Goal: Find specific page/section: Find specific page/section

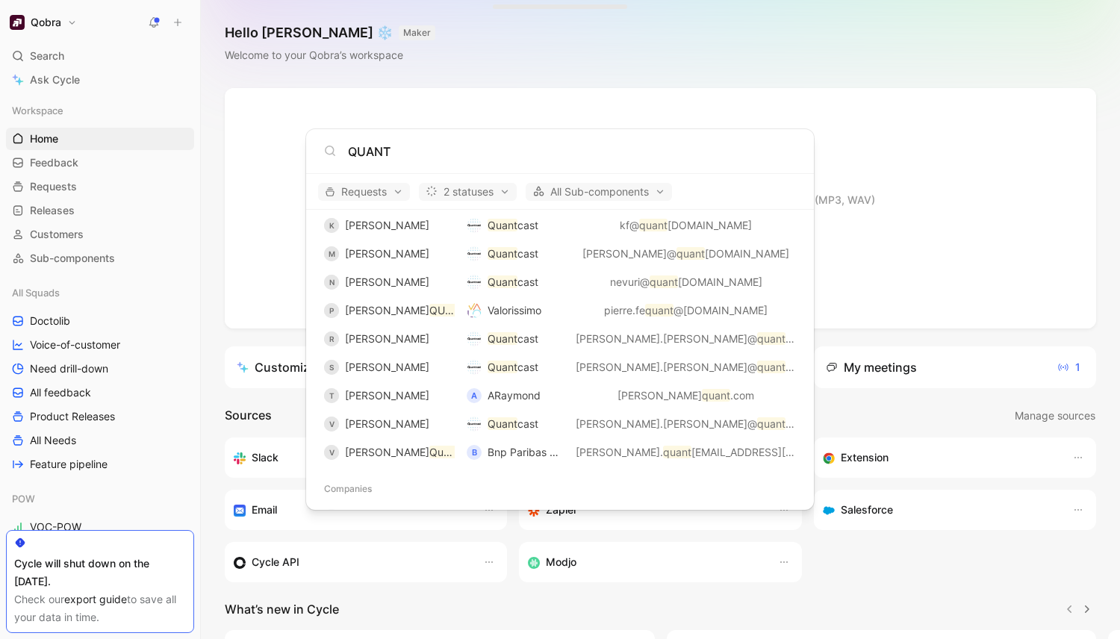
scroll to position [409, 0]
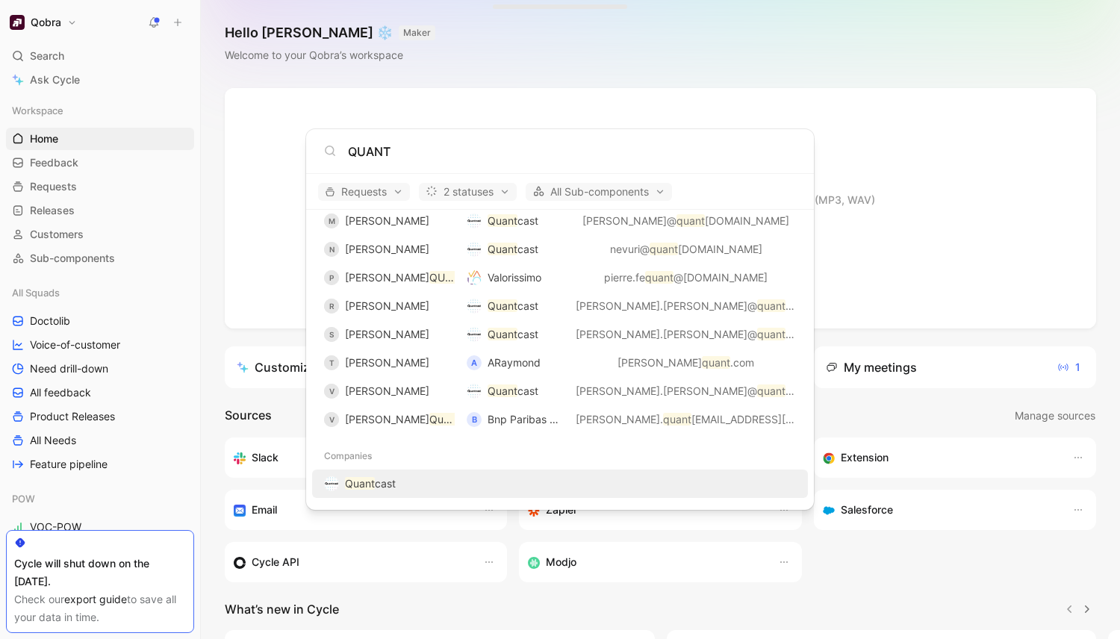
type input "QUANT"
click at [386, 480] on span "cast" at bounding box center [385, 483] width 21 height 13
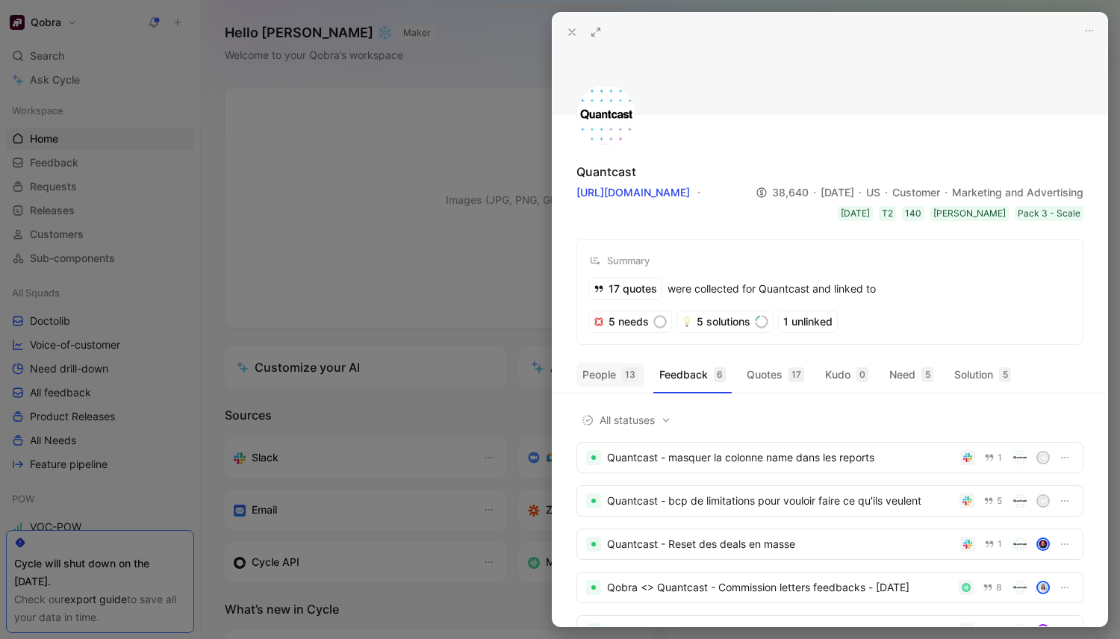
click at [618, 373] on button "People 13" at bounding box center [611, 375] width 68 height 24
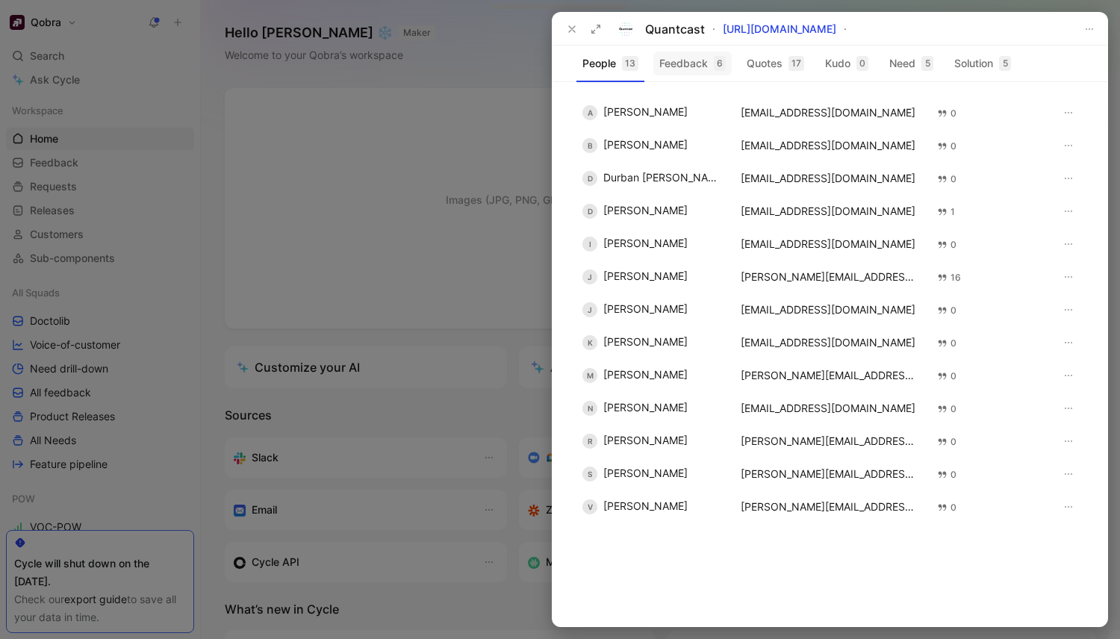
click at [686, 66] on button "Feedback 6" at bounding box center [693, 64] width 78 height 24
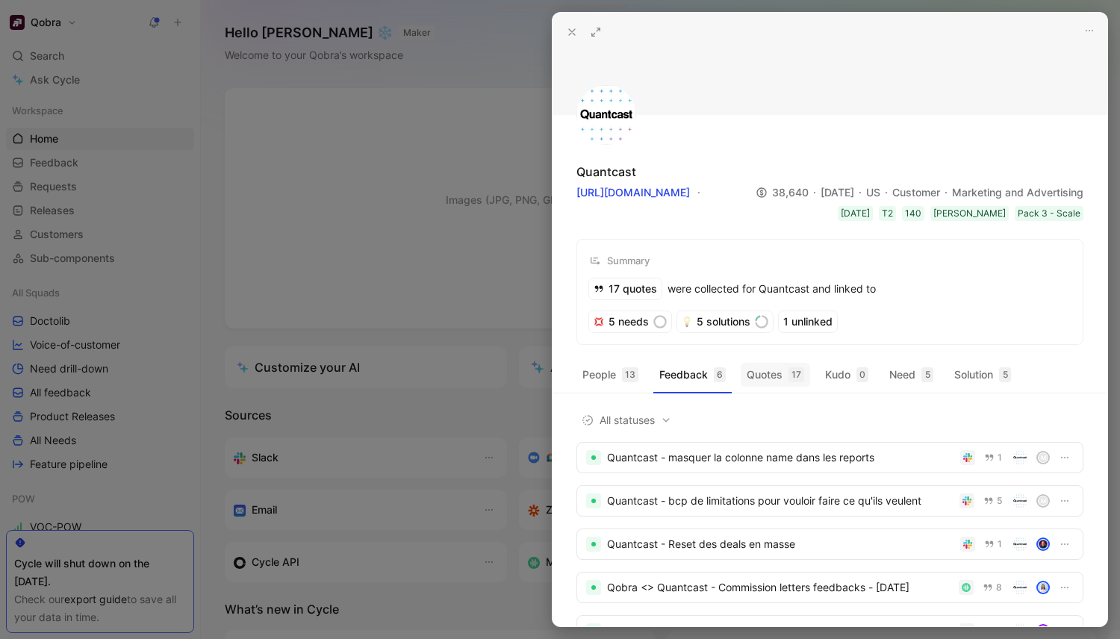
click at [789, 379] on div "17" at bounding box center [797, 374] width 16 height 15
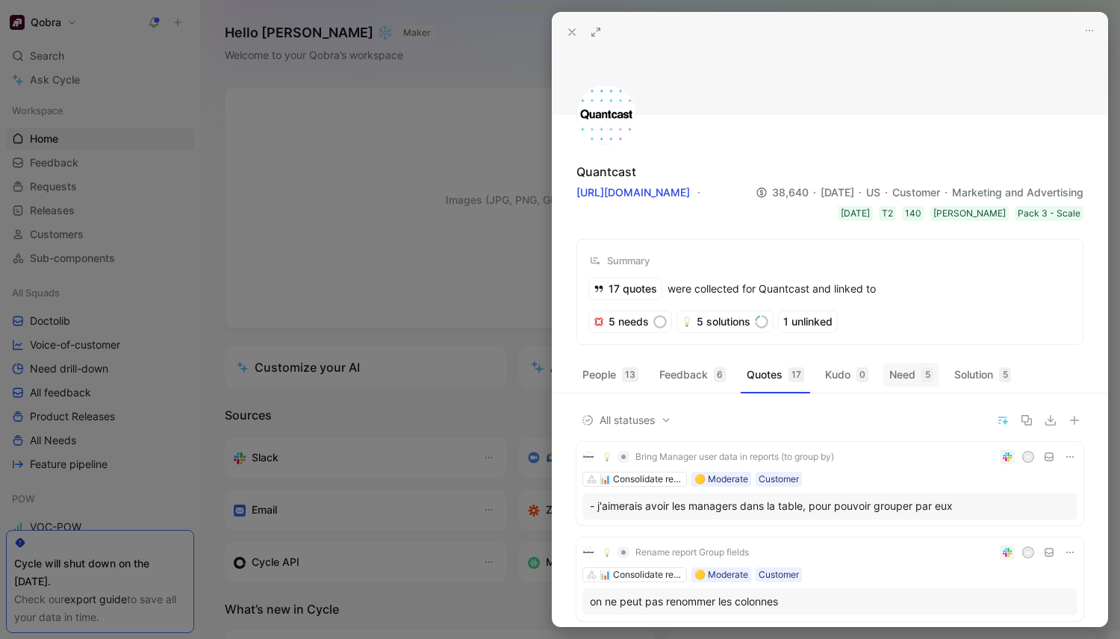
click at [911, 374] on button "Need 5" at bounding box center [912, 375] width 56 height 24
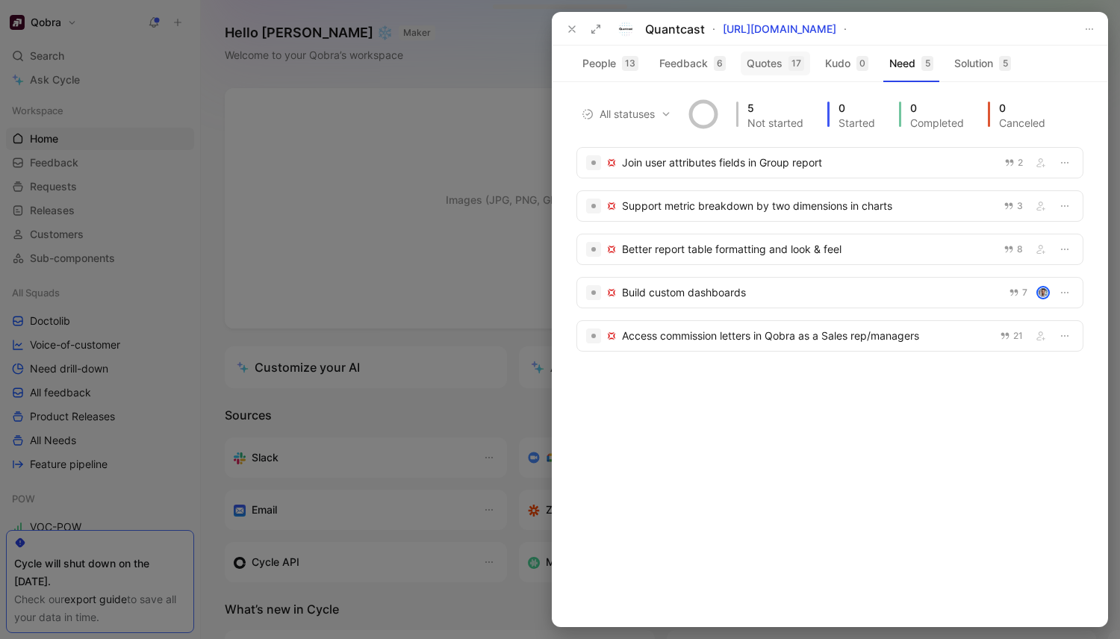
click at [777, 62] on button "Quotes 17" at bounding box center [775, 64] width 69 height 24
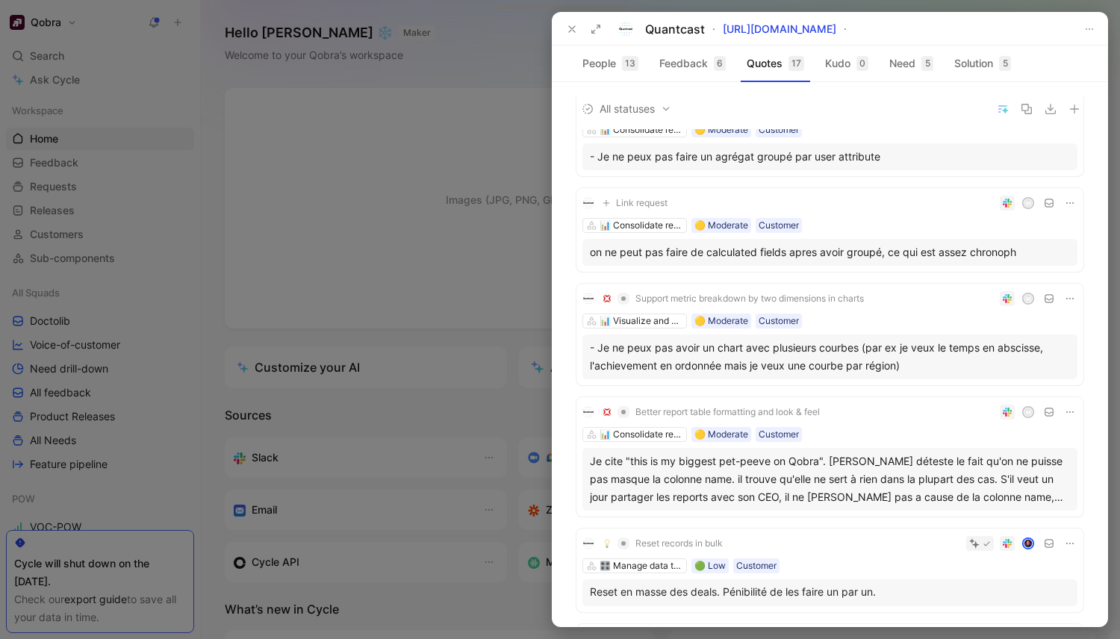
scroll to position [243, 0]
